Goal: Transaction & Acquisition: Purchase product/service

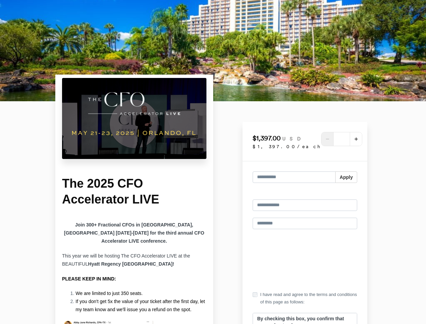
click at [322, 139] on div "*" at bounding box center [341, 139] width 41 height 14
click at [353, 139] on icon "add" at bounding box center [355, 138] width 5 height 5
type input "*"
click at [305, 177] on input "text" at bounding box center [293, 176] width 83 height 11
click at [346, 177] on button "Apply" at bounding box center [346, 176] width 22 height 11
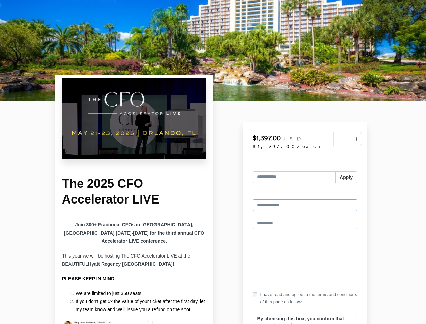
click at [305, 200] on input "email" at bounding box center [304, 204] width 104 height 11
click at [305, 223] on input "text" at bounding box center [304, 222] width 104 height 11
click at [305, 298] on label "I have read and agree to the terms and conditions of this page as follows:" at bounding box center [304, 298] width 104 height 15
